Goal: Information Seeking & Learning: Learn about a topic

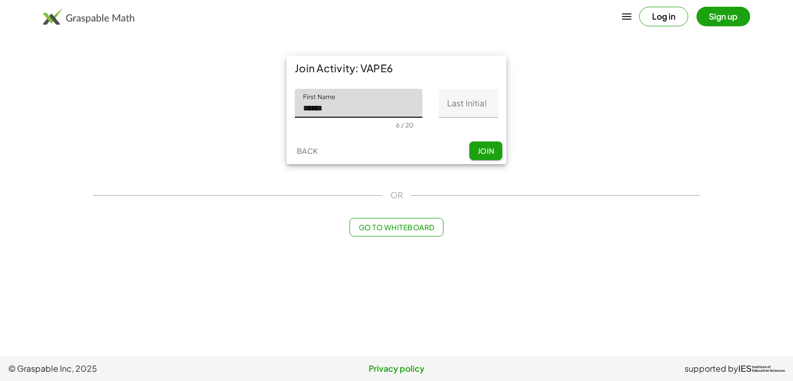
type input "******"
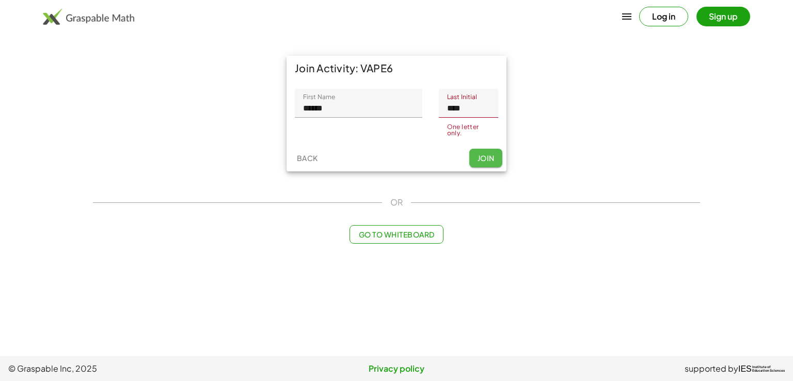
click at [487, 150] on button "Join" at bounding box center [485, 158] width 33 height 19
click at [481, 112] on input "****" at bounding box center [468, 103] width 59 height 29
type input "*"
click at [489, 160] on button "Join" at bounding box center [485, 158] width 33 height 19
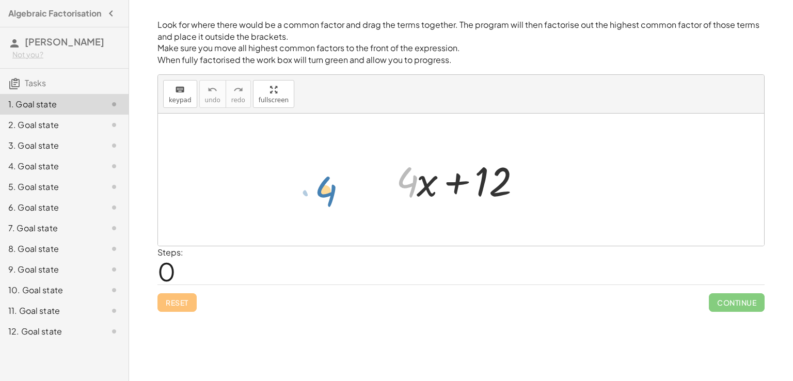
drag, startPoint x: 408, startPoint y: 180, endPoint x: 320, endPoint y: 186, distance: 88.5
drag, startPoint x: 414, startPoint y: 183, endPoint x: 386, endPoint y: 284, distance: 104.3
click at [0, 0] on div "Look for where there would be a common factor and drag the terms together. The …" at bounding box center [0, 0] width 0 height 0
drag, startPoint x: 408, startPoint y: 178, endPoint x: 489, endPoint y: 174, distance: 81.6
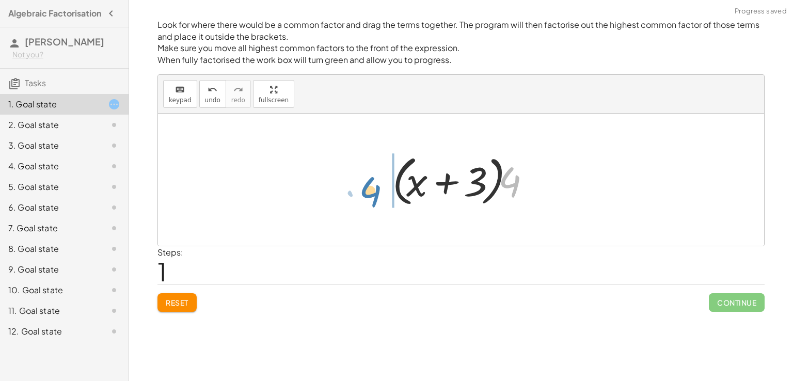
drag, startPoint x: 513, startPoint y: 182, endPoint x: 374, endPoint y: 192, distance: 139.7
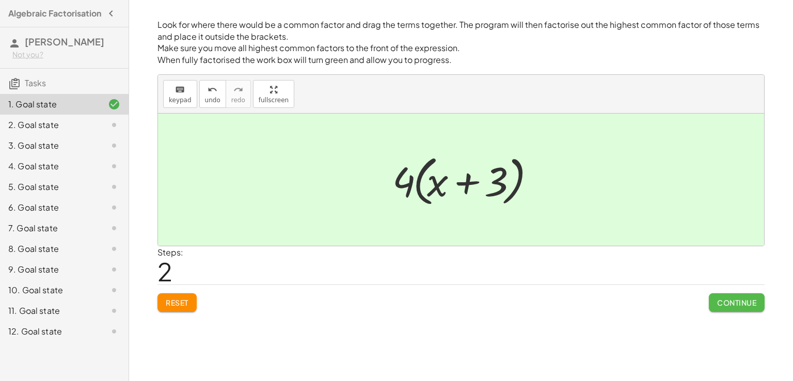
click at [719, 295] on button "Continue" at bounding box center [737, 302] width 56 height 19
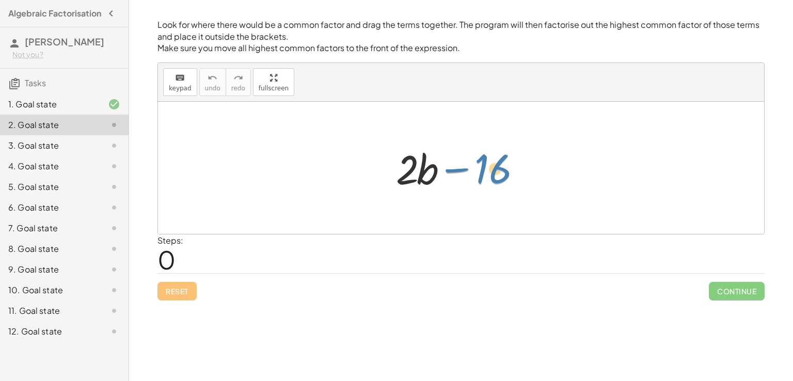
click at [497, 171] on div at bounding box center [465, 167] width 148 height 53
drag, startPoint x: 410, startPoint y: 173, endPoint x: 503, endPoint y: 174, distance: 92.9
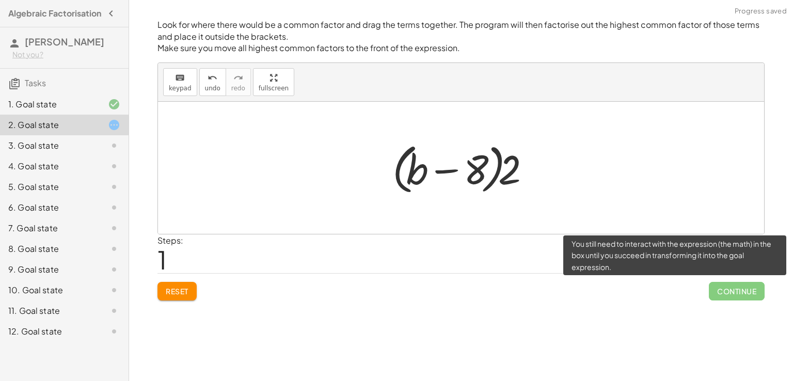
click at [717, 286] on span "Continue" at bounding box center [737, 291] width 56 height 19
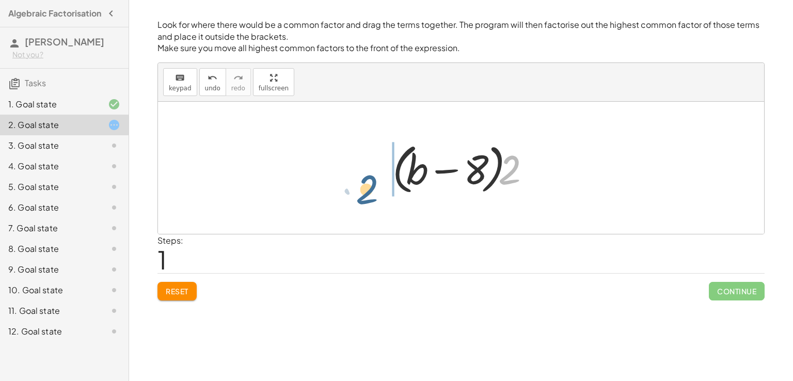
drag, startPoint x: 514, startPoint y: 168, endPoint x: 366, endPoint y: 186, distance: 149.2
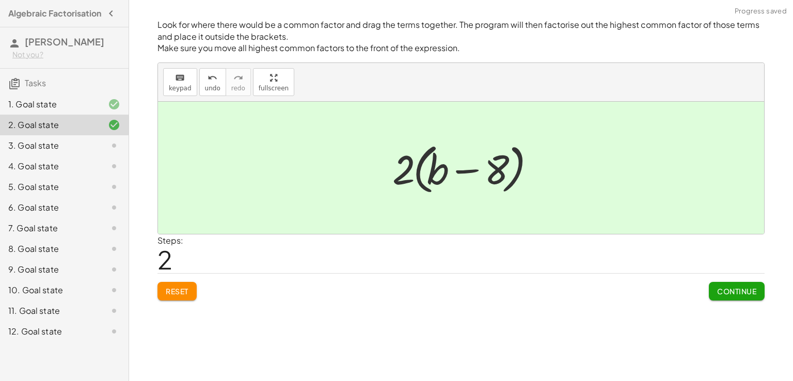
click at [721, 289] on span "Continue" at bounding box center [736, 291] width 39 height 9
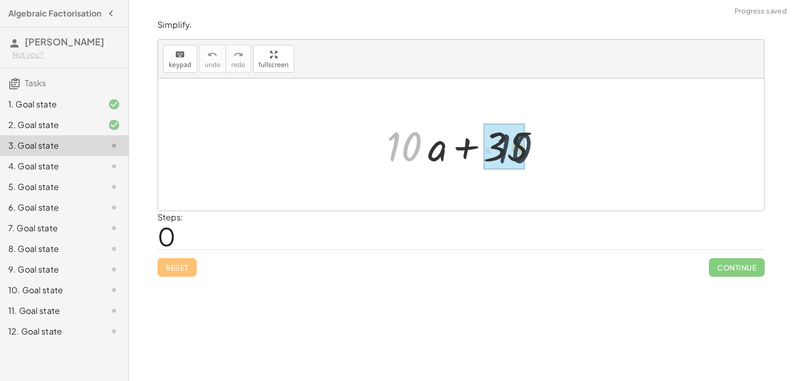
drag, startPoint x: 409, startPoint y: 153, endPoint x: 529, endPoint y: 148, distance: 120.4
click at [529, 148] on div at bounding box center [465, 144] width 166 height 53
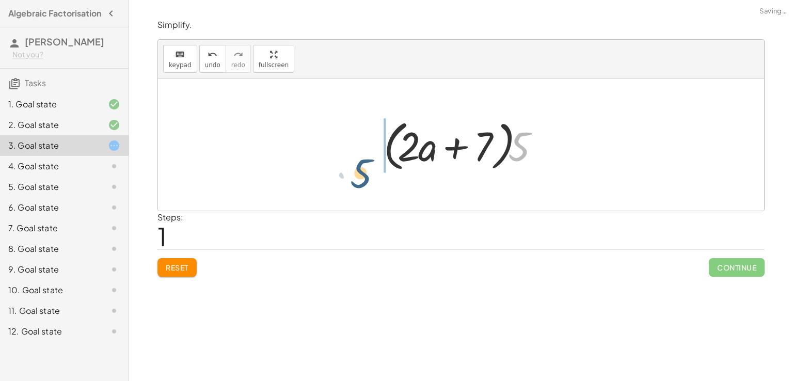
drag, startPoint x: 519, startPoint y: 149, endPoint x: 359, endPoint y: 174, distance: 162.0
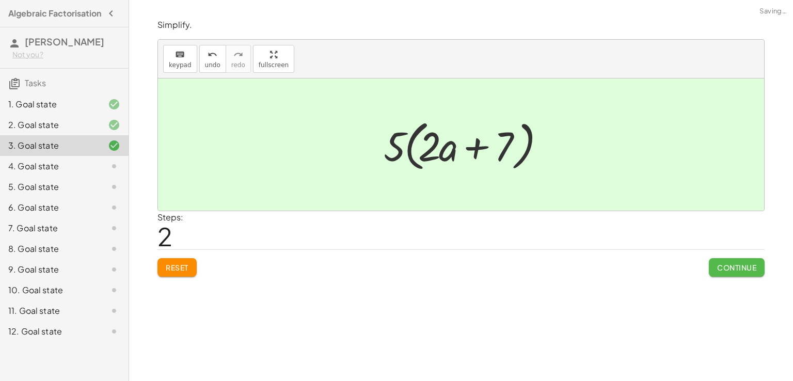
click at [719, 272] on button "Continue" at bounding box center [737, 267] width 56 height 19
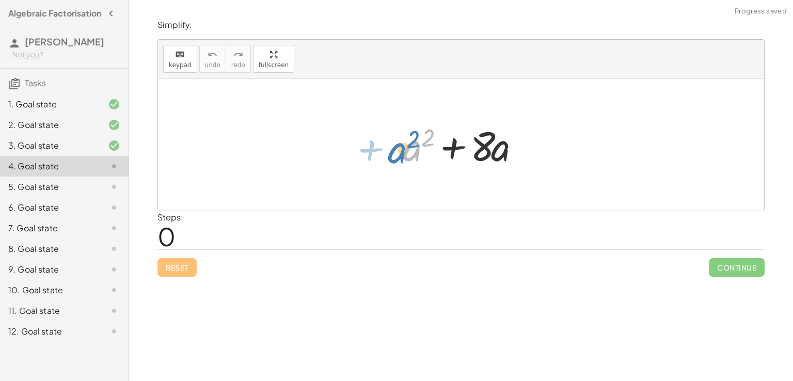
drag, startPoint x: 413, startPoint y: 149, endPoint x: 406, endPoint y: 152, distance: 7.4
click at [406, 152] on div at bounding box center [465, 144] width 135 height 53
drag, startPoint x: 502, startPoint y: 156, endPoint x: 414, endPoint y: 160, distance: 88.4
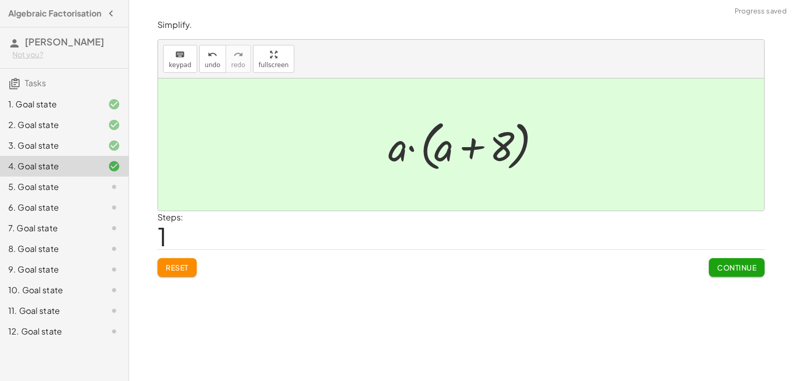
click at [719, 271] on button "Continue" at bounding box center [737, 267] width 56 height 19
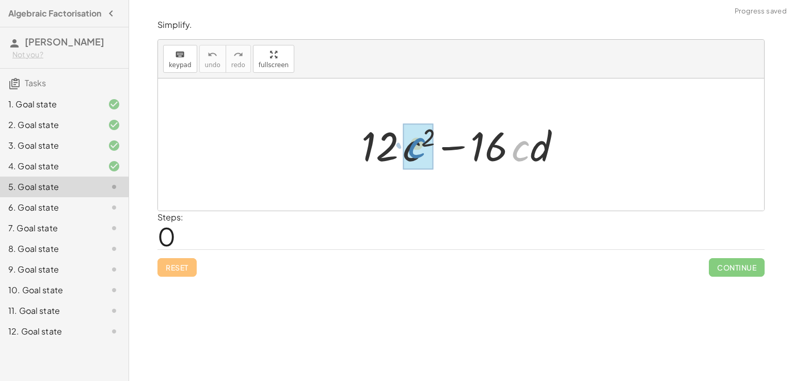
drag, startPoint x: 516, startPoint y: 153, endPoint x: 412, endPoint y: 150, distance: 104.3
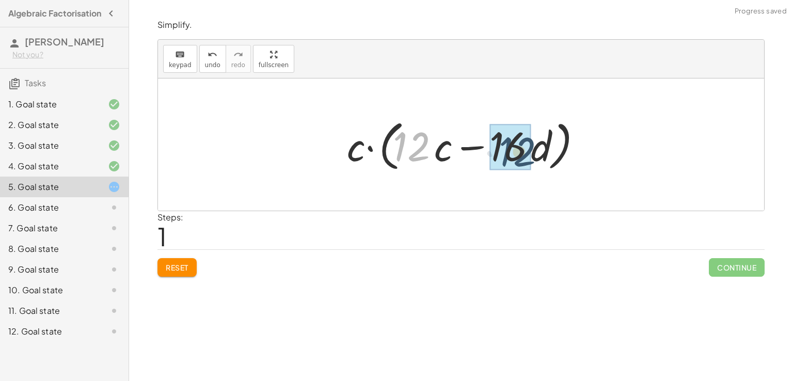
drag, startPoint x: 416, startPoint y: 149, endPoint x: 525, endPoint y: 151, distance: 108.9
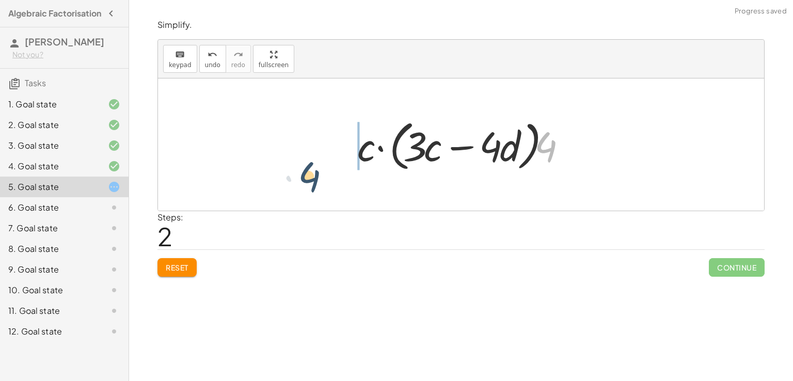
drag, startPoint x: 549, startPoint y: 153, endPoint x: 310, endPoint y: 176, distance: 240.7
click at [310, 176] on div "+ · 12 · c 2 − · 16 · c · d + · 12 · c · c − · 16 · c · d · c · ( + · 12 · c − …" at bounding box center [461, 144] width 606 height 132
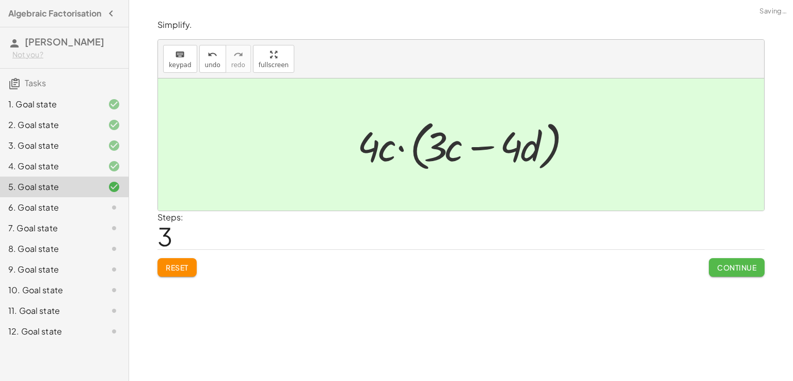
click at [745, 272] on button "Continue" at bounding box center [737, 267] width 56 height 19
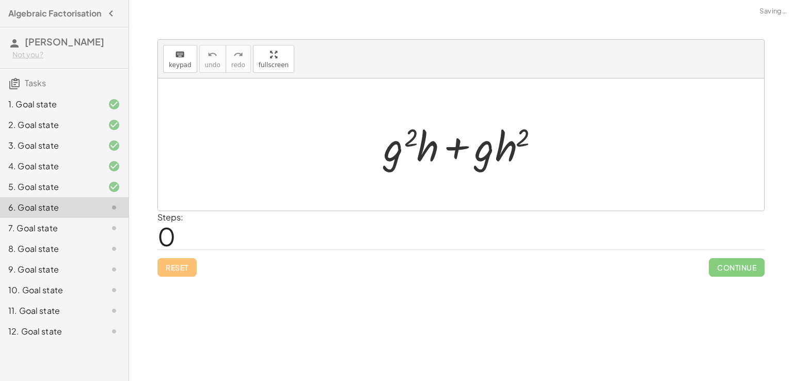
click at [484, 155] on div at bounding box center [464, 144] width 173 height 53
drag, startPoint x: 416, startPoint y: 157, endPoint x: 484, endPoint y: 160, distance: 67.7
click at [484, 160] on div at bounding box center [464, 144] width 173 height 53
drag, startPoint x: 484, startPoint y: 149, endPoint x: 393, endPoint y: 153, distance: 90.9
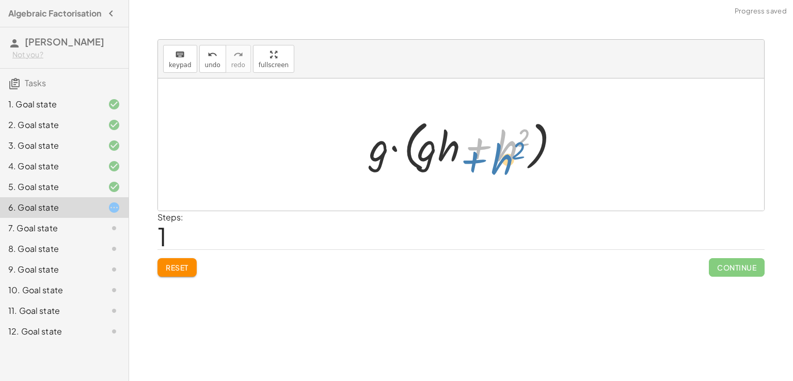
drag, startPoint x: 515, startPoint y: 147, endPoint x: 512, endPoint y: 156, distance: 9.8
click at [512, 156] on div at bounding box center [465, 144] width 202 height 59
drag, startPoint x: 450, startPoint y: 147, endPoint x: 514, endPoint y: 138, distance: 64.1
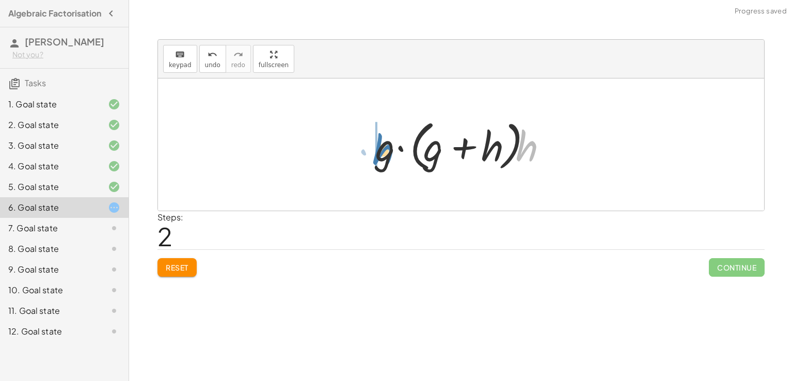
drag, startPoint x: 523, startPoint y: 148, endPoint x: 376, endPoint y: 151, distance: 147.2
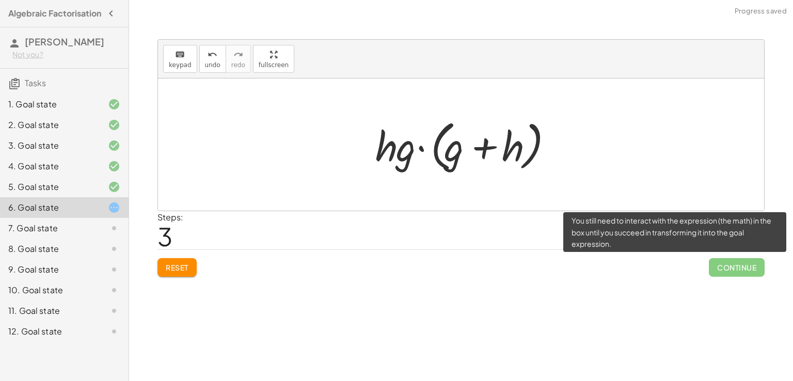
click at [739, 269] on span "Continue" at bounding box center [737, 267] width 56 height 19
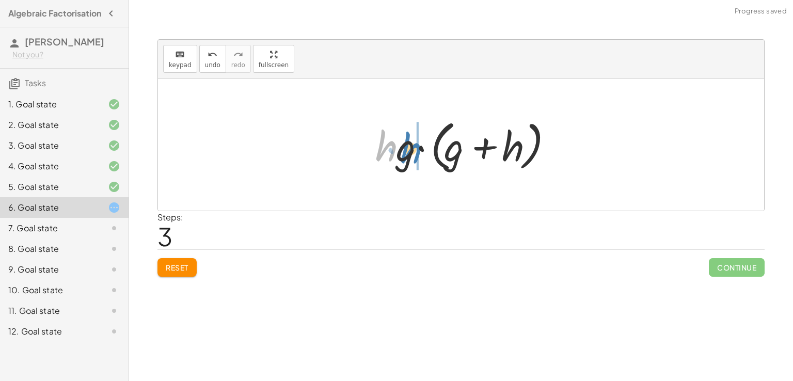
drag, startPoint x: 389, startPoint y: 151, endPoint x: 415, endPoint y: 153, distance: 25.9
click at [415, 153] on div at bounding box center [464, 144] width 189 height 59
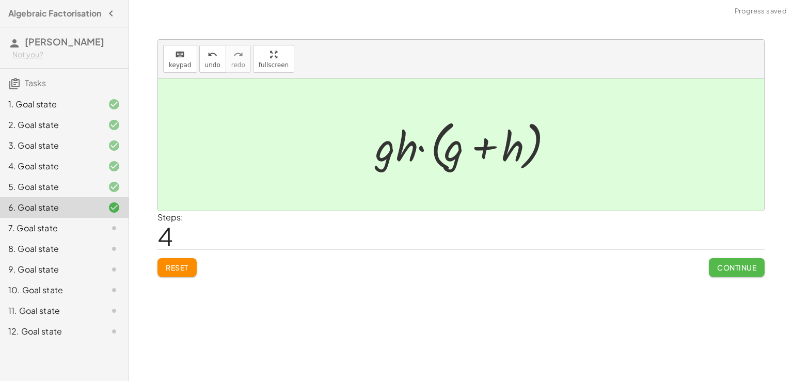
click at [734, 263] on span "Continue" at bounding box center [736, 267] width 39 height 9
